Goal: Task Accomplishment & Management: Complete application form

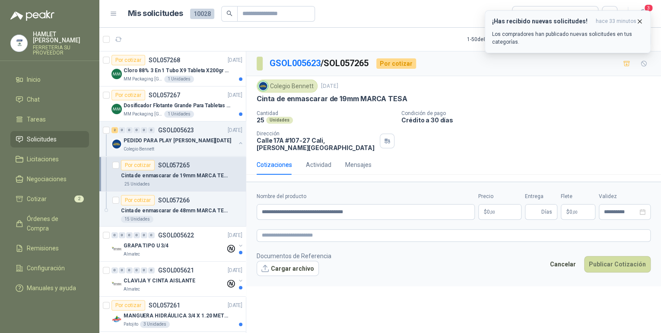
click at [639, 20] on icon "button" at bounding box center [639, 21] width 7 height 7
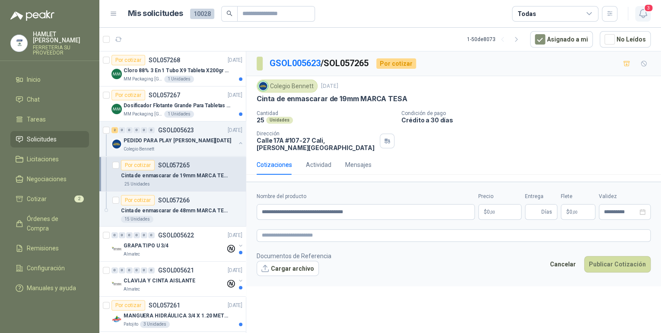
click at [645, 12] on span "3" at bounding box center [649, 8] width 10 height 8
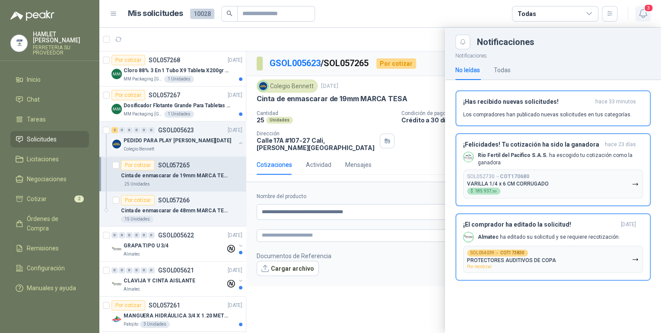
click at [645, 12] on span "3" at bounding box center [649, 8] width 10 height 8
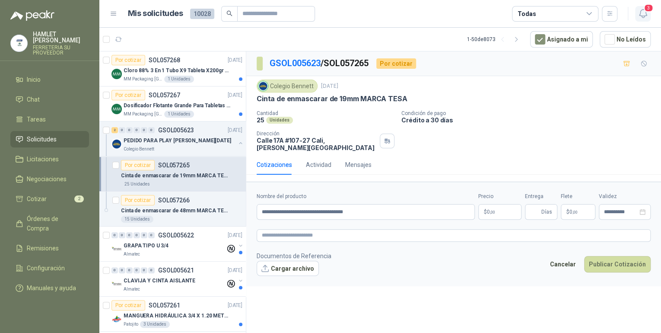
click at [645, 11] on span "3" at bounding box center [649, 8] width 10 height 8
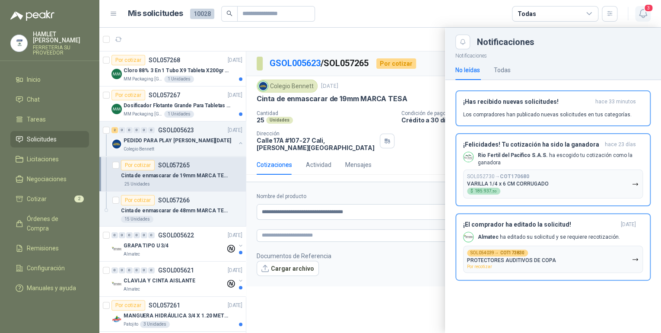
click at [646, 15] on icon "button" at bounding box center [643, 13] width 11 height 11
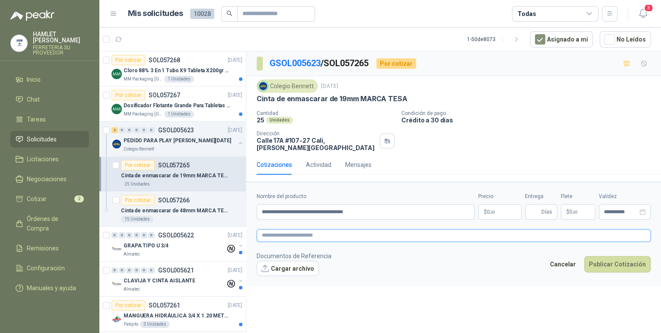
paste textarea "**********"
type textarea "**********"
click at [497, 208] on body "[PERSON_NAME] FERRETERIA SU PROVEEDOR Inicio Chat Tareas Solicitudes Licitacion…" at bounding box center [330, 166] width 661 height 333
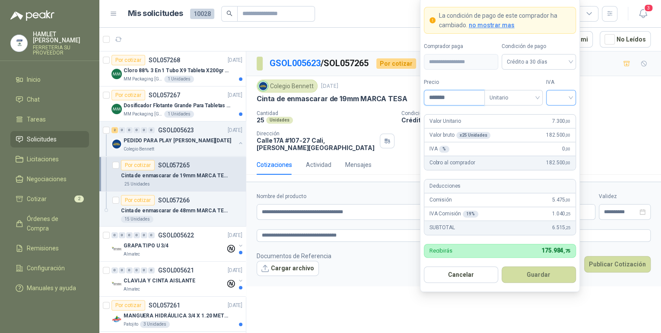
type input "*******"
click at [564, 97] on input "search" at bounding box center [561, 96] width 19 height 13
click at [563, 118] on div "19%" at bounding box center [561, 116] width 16 height 10
click at [540, 275] on button "Guardar" at bounding box center [539, 274] width 74 height 16
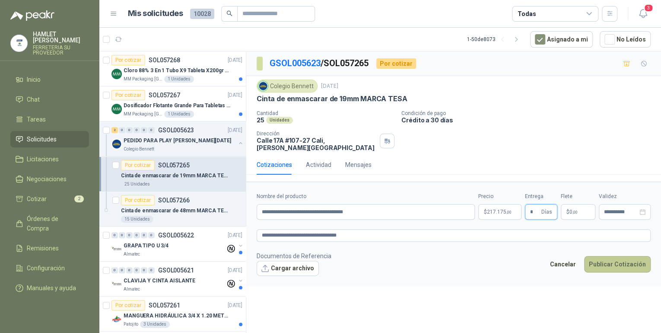
type input "*"
click at [610, 256] on button "Publicar Cotización" at bounding box center [617, 264] width 67 height 16
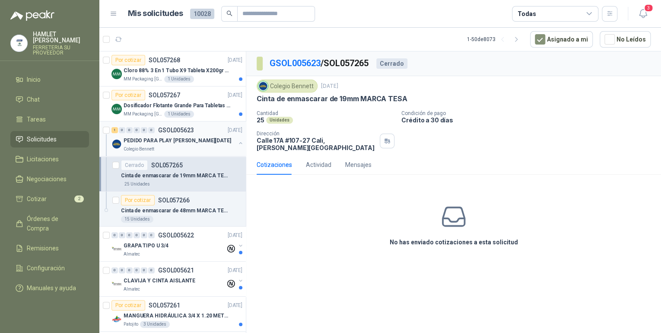
click at [204, 140] on div "PEDIDO PARA PLAY [PERSON_NAME][DATE]" at bounding box center [180, 140] width 112 height 10
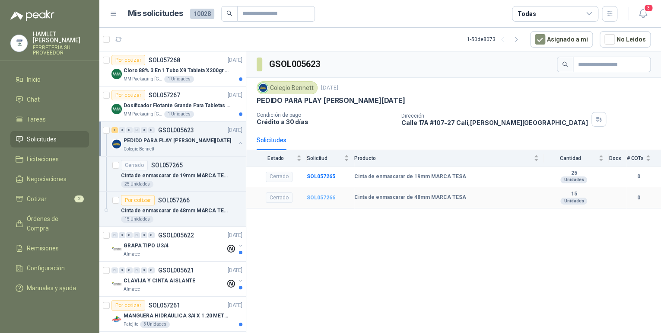
click at [315, 196] on b "SOL057266" at bounding box center [321, 198] width 29 height 6
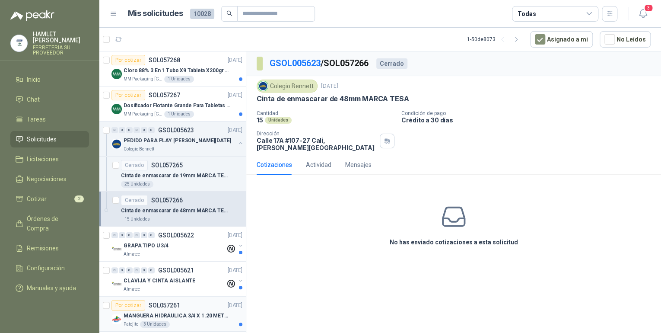
scroll to position [173, 0]
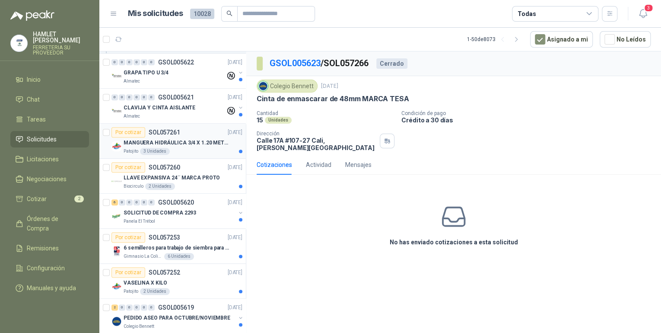
click at [201, 140] on p "MANGUERA HIDRÁULICA 3/4 X 1.20 METROS DE LONGITUD HR-HR-ACOPLADA" at bounding box center [178, 143] width 108 height 8
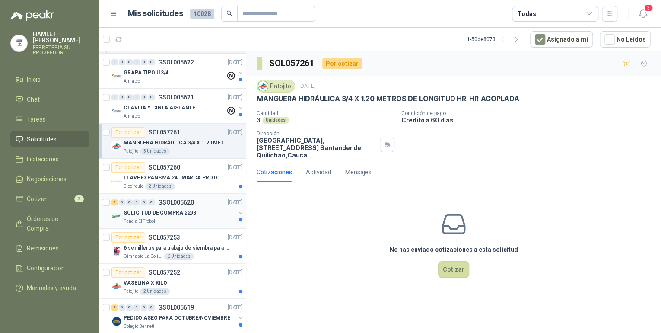
click at [164, 218] on div "Panela El Trébol" at bounding box center [180, 221] width 112 height 7
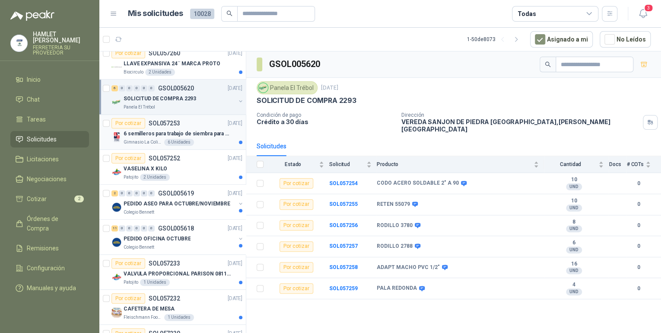
scroll to position [311, 0]
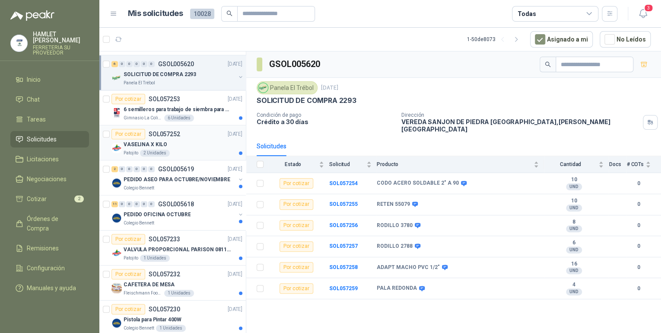
click at [195, 144] on div "VASELINA X KILO" at bounding box center [183, 144] width 119 height 10
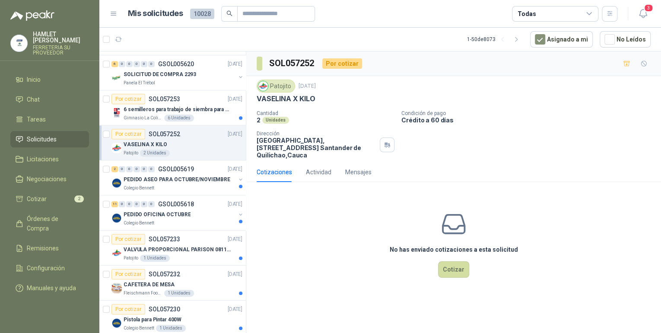
scroll to position [484, 0]
